Goal: Complete application form: Complete application form

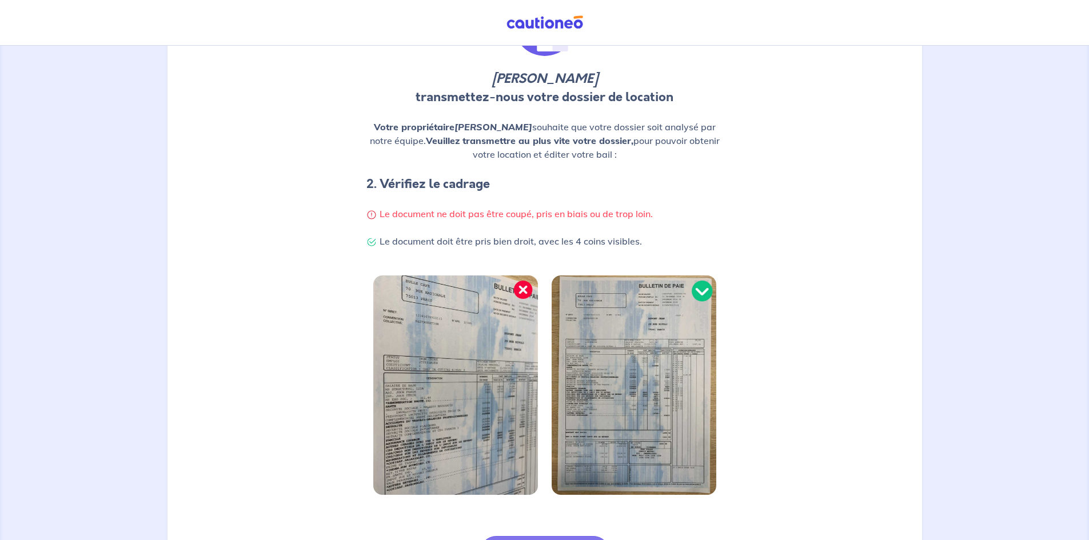
scroll to position [149, 0]
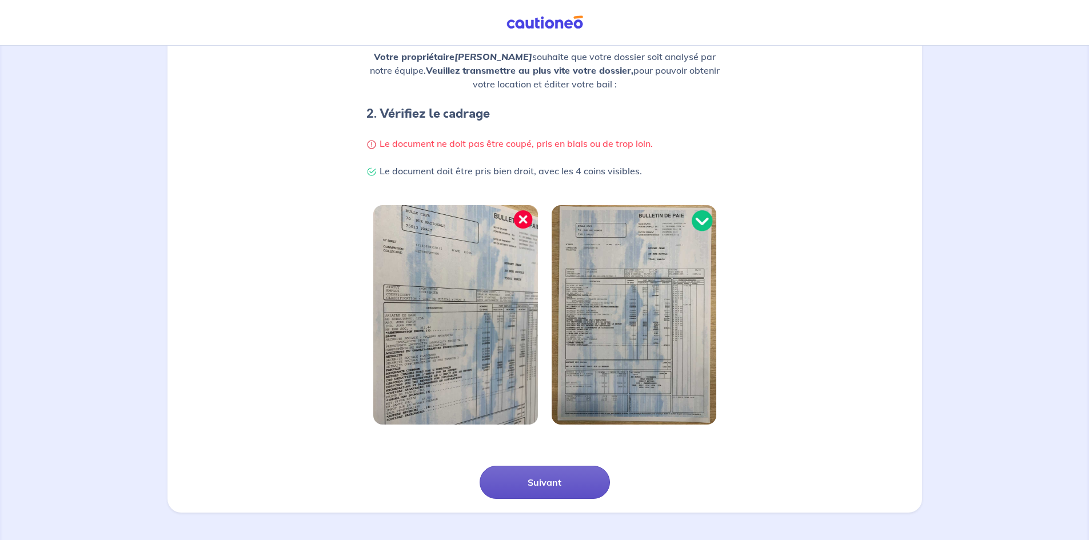
click at [540, 476] on button "Suivant" at bounding box center [545, 482] width 130 height 33
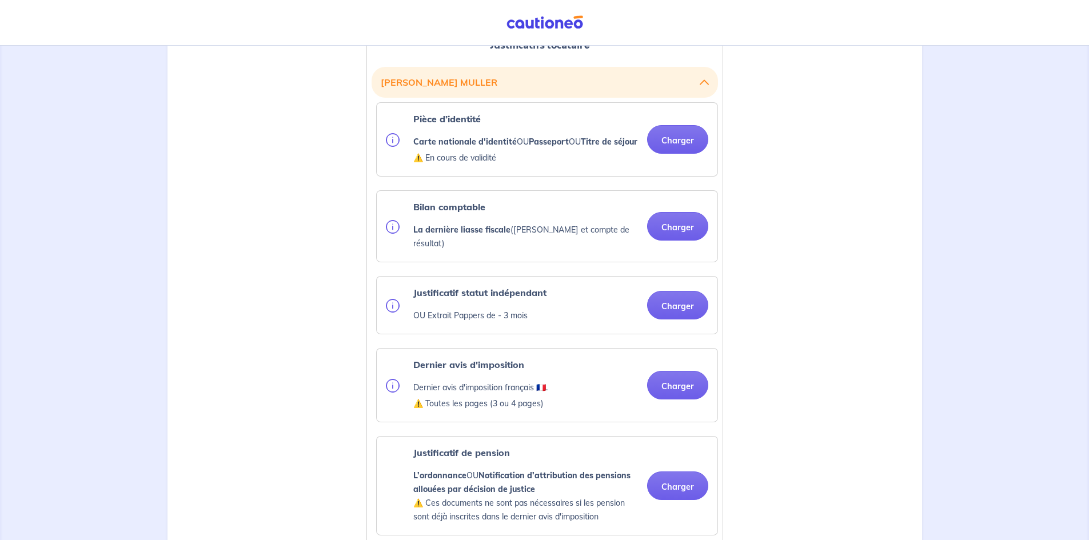
scroll to position [343, 0]
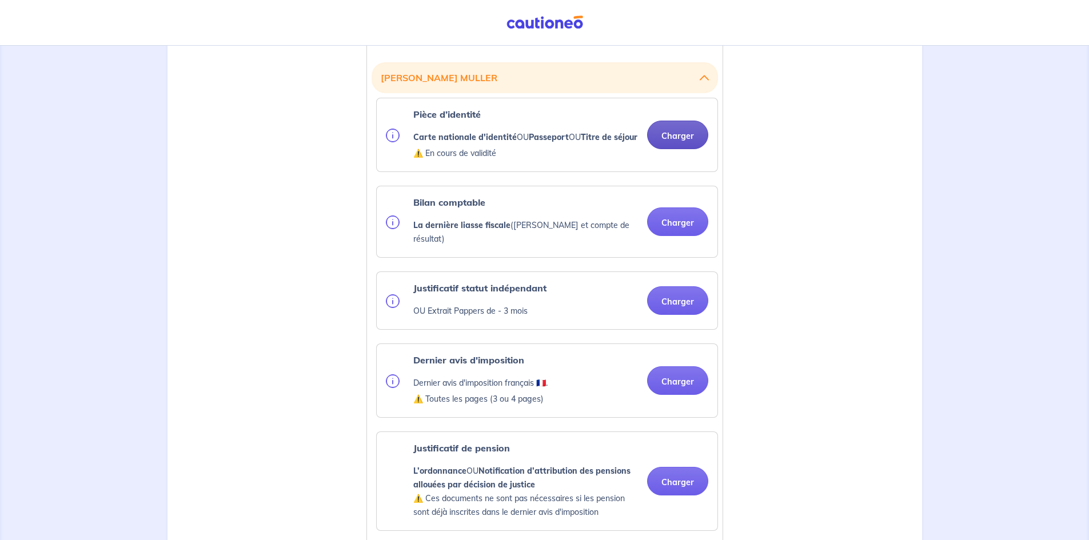
click at [676, 141] on button "Charger" at bounding box center [677, 135] width 61 height 29
click at [661, 144] on button "Charger" at bounding box center [677, 135] width 61 height 29
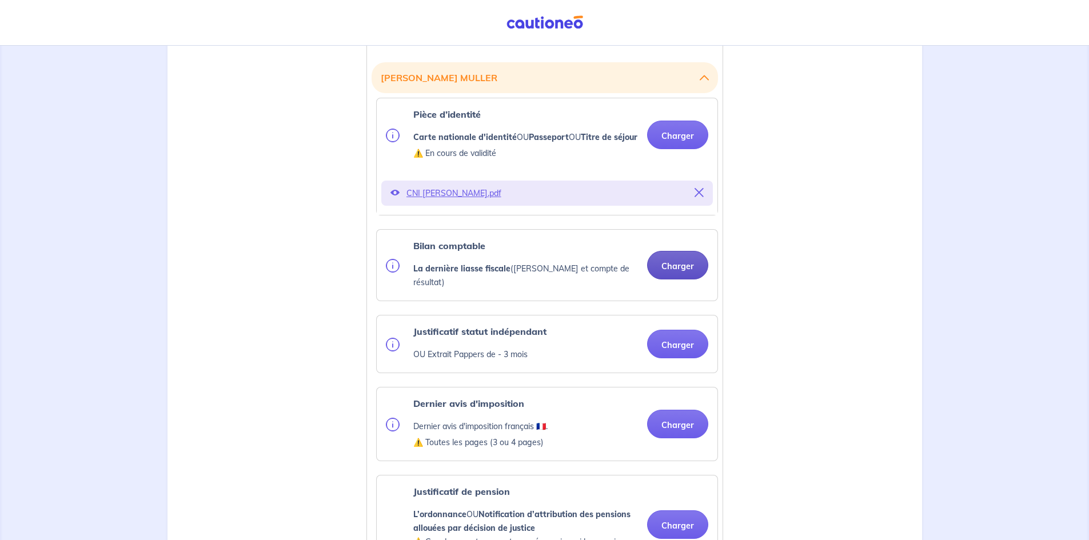
click at [675, 270] on button "Charger" at bounding box center [677, 265] width 61 height 29
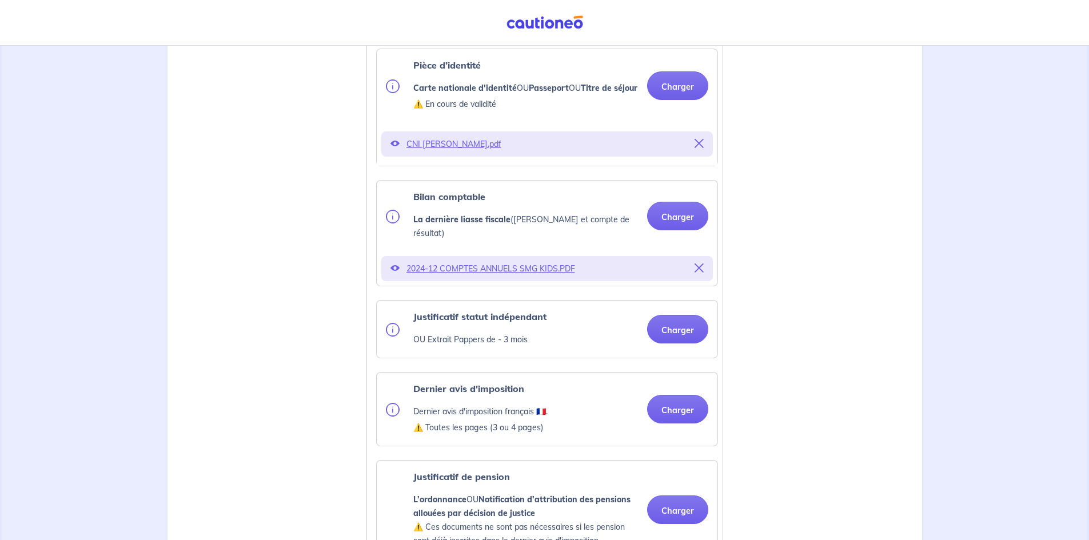
scroll to position [457, 0]
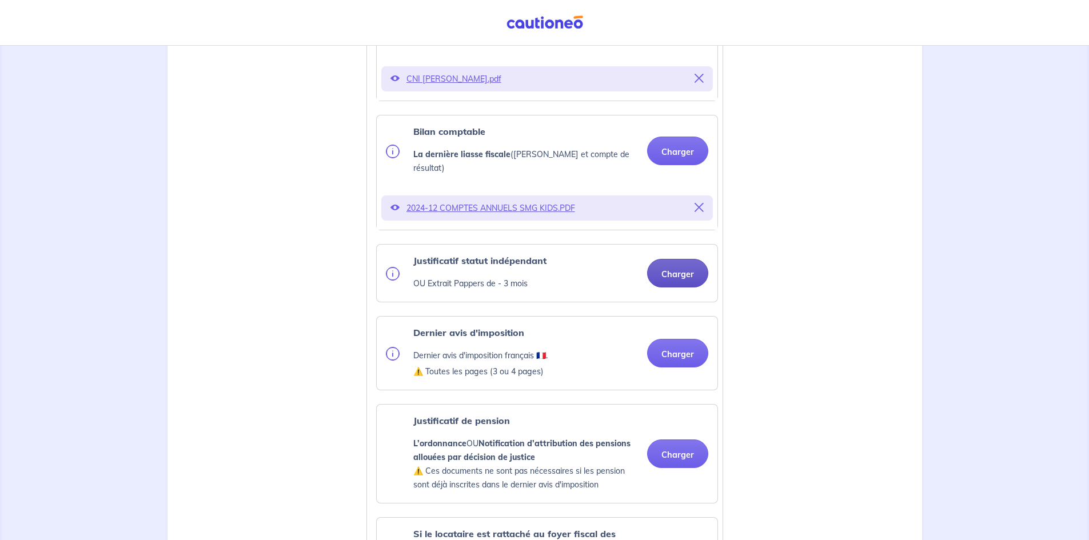
click at [675, 274] on button "Charger" at bounding box center [677, 273] width 61 height 29
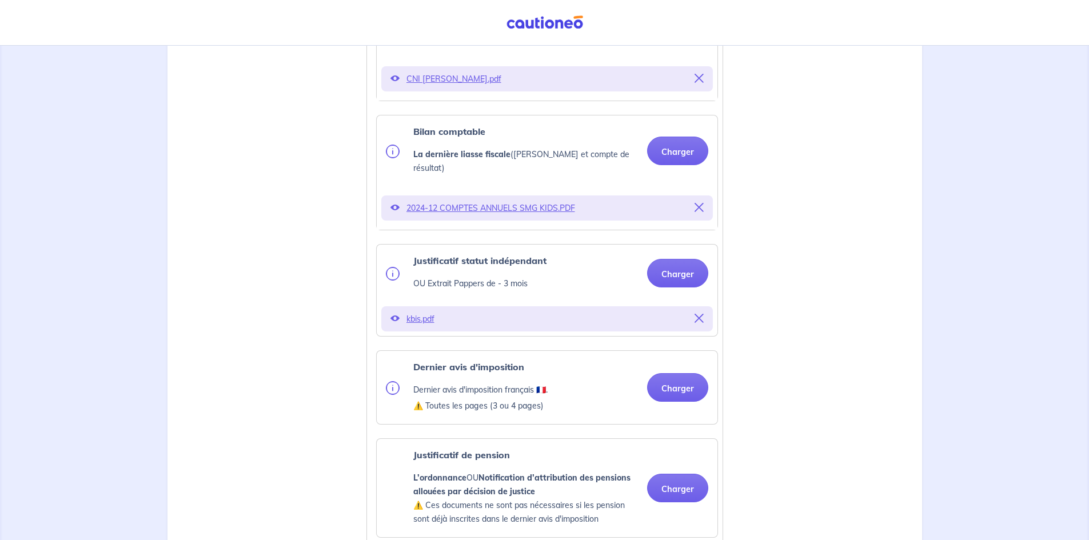
scroll to position [514, 0]
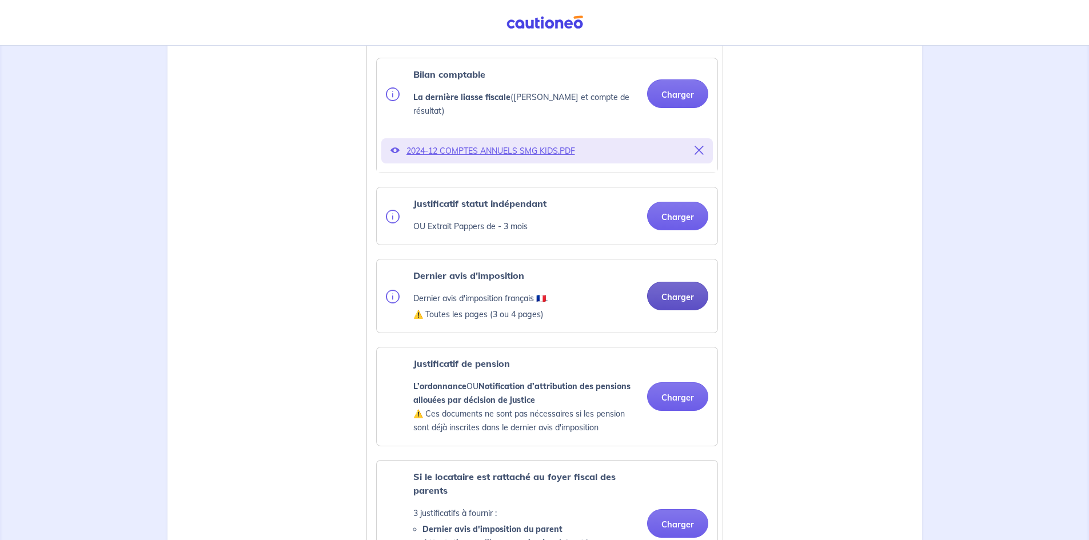
click at [665, 294] on button "Charger" at bounding box center [677, 296] width 61 height 29
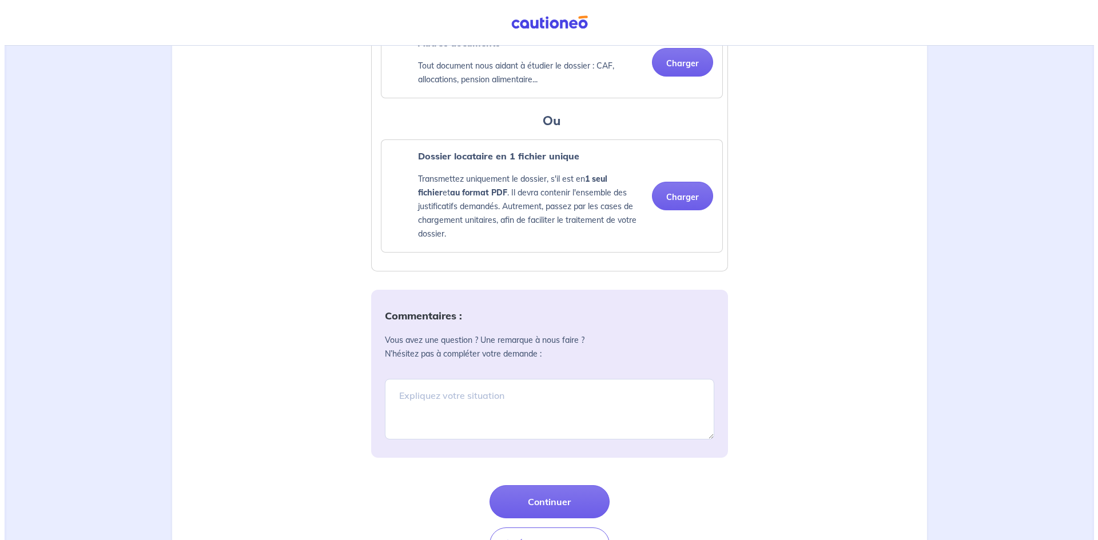
scroll to position [1224, 0]
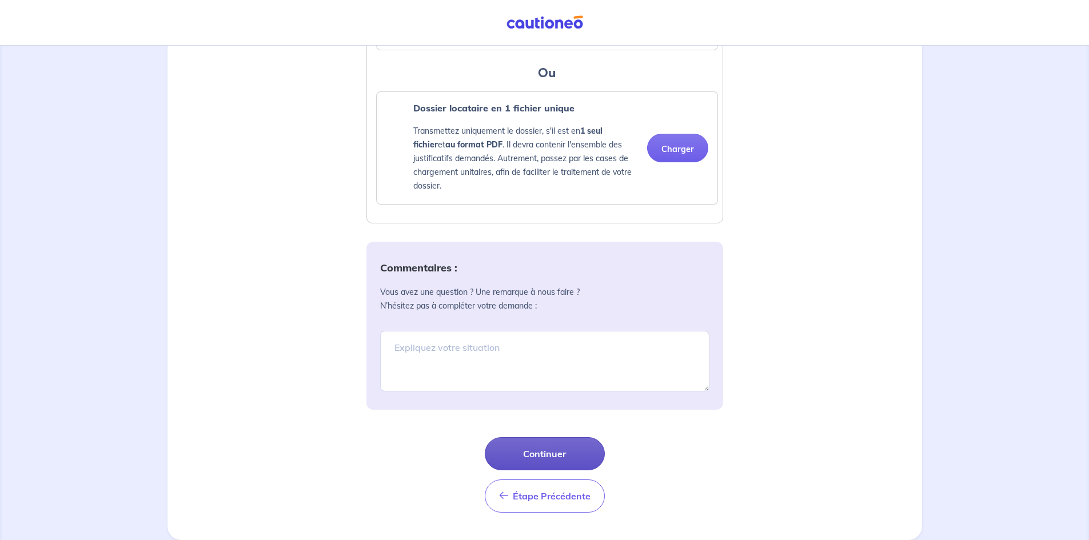
click at [544, 449] on button "Continuer" at bounding box center [545, 453] width 120 height 33
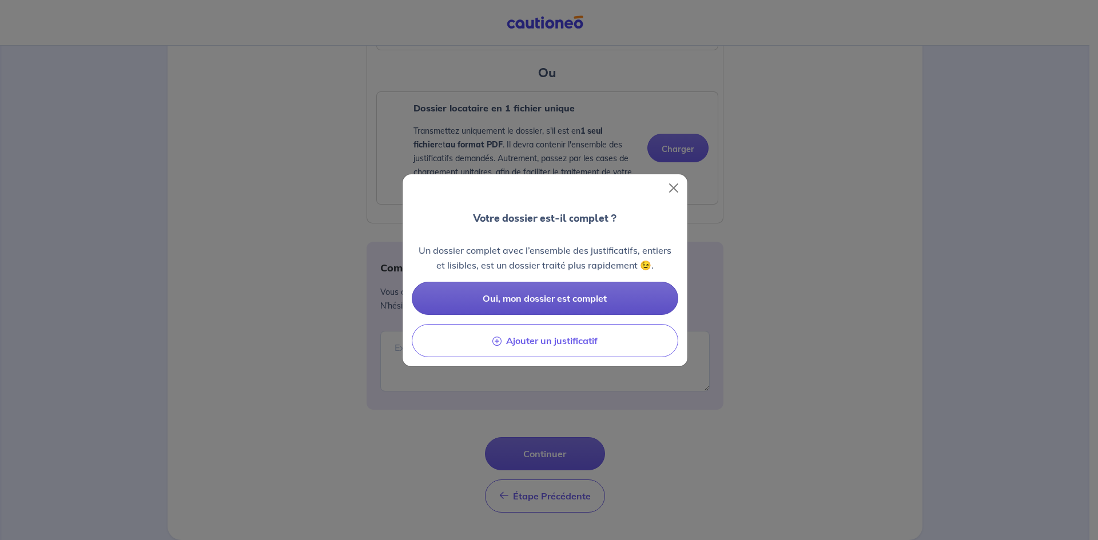
click at [529, 295] on span "Oui, mon dossier est complet" at bounding box center [544, 298] width 124 height 11
